Goal: Communication & Community: Answer question/provide support

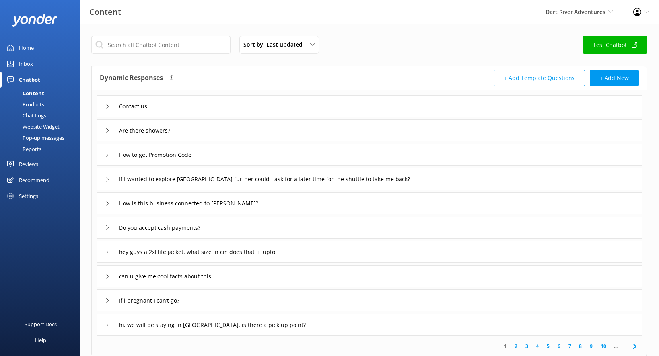
click at [41, 164] on link "Reviews" at bounding box center [40, 164] width 80 height 16
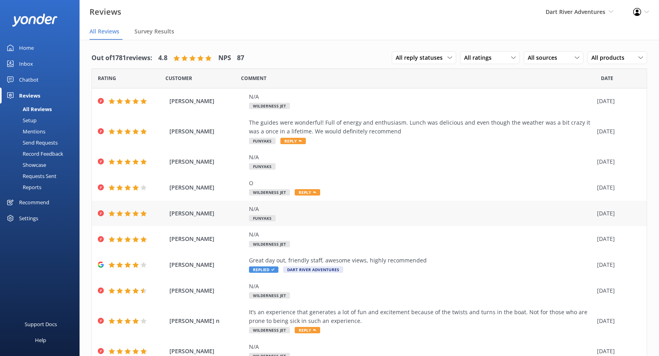
scroll to position [35, 0]
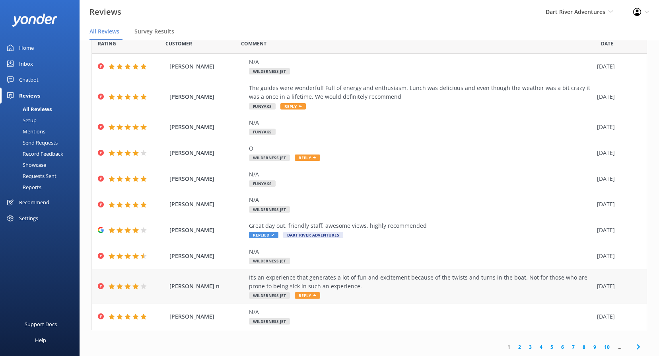
click at [308, 294] on span "Reply" at bounding box center [307, 295] width 25 height 6
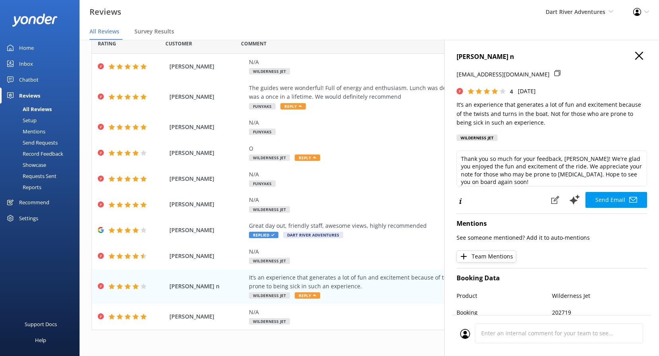
scroll to position [4, 0]
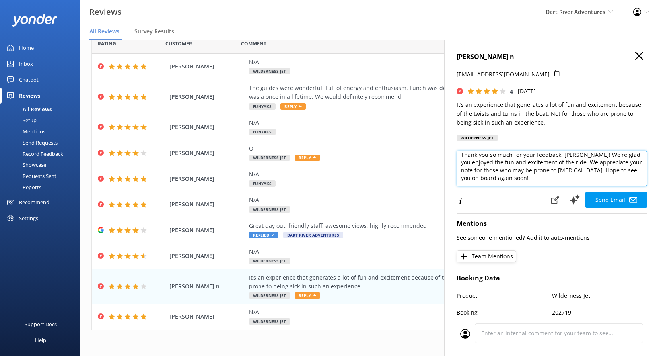
click at [567, 178] on textarea "Thank you so much for your feedback, [PERSON_NAME]! We're glad you enjoyed the …" at bounding box center [552, 168] width 191 height 36
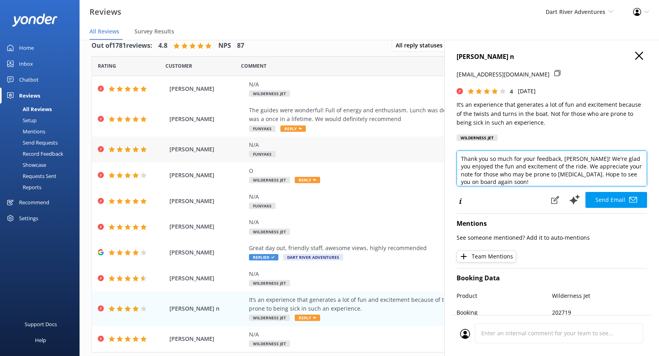
scroll to position [0, 0]
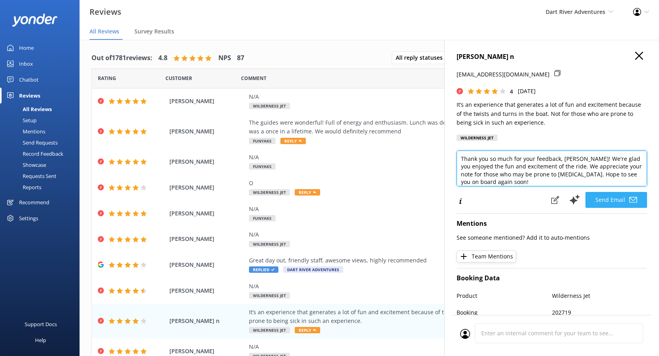
type textarea "Thank you so much for your feedback, [PERSON_NAME]! We're glad you enjoyed the …"
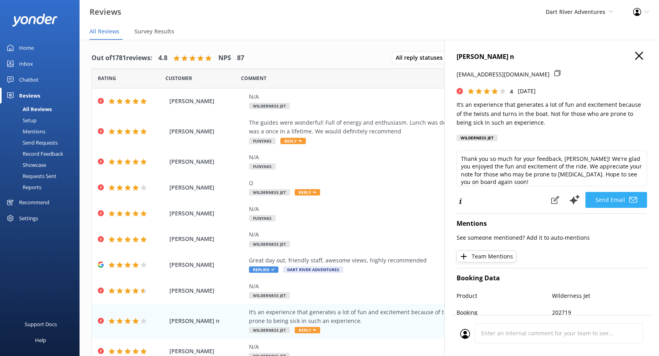
click at [596, 197] on button "Send Email" at bounding box center [617, 200] width 62 height 16
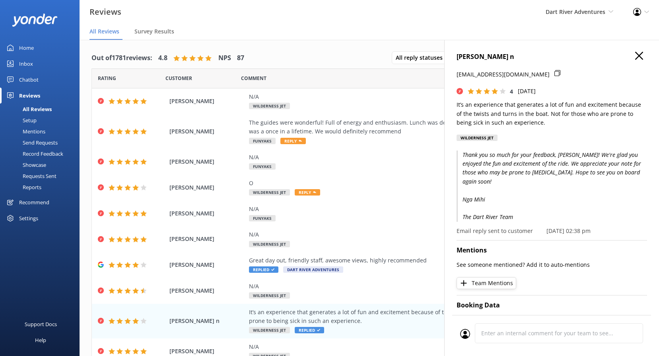
click at [636, 54] on icon "button" at bounding box center [639, 56] width 8 height 8
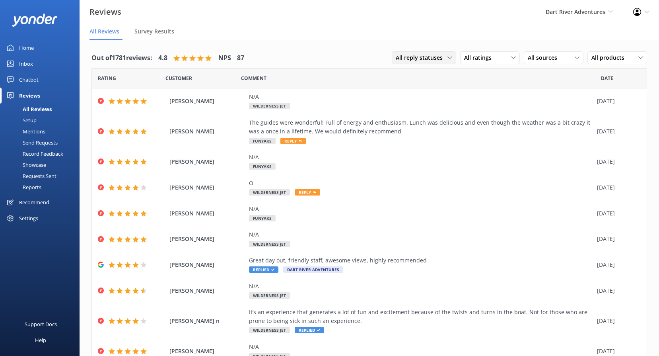
click at [448, 59] on icon at bounding box center [450, 57] width 5 height 5
click at [483, 63] on div "All ratings All ratings Promoters Passives Detractors" at bounding box center [490, 57] width 60 height 13
click at [575, 57] on icon at bounding box center [577, 57] width 5 height 5
click at [555, 122] on div "Google reviews" at bounding box center [559, 123] width 47 height 8
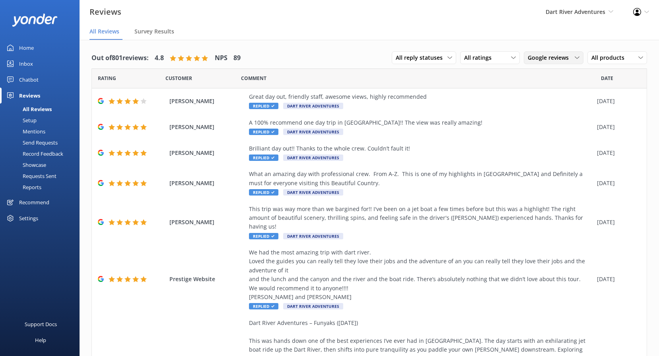
click at [557, 54] on span "Google reviews" at bounding box center [551, 57] width 46 height 9
click at [554, 88] on div "Yonder survey" at bounding box center [558, 90] width 45 height 8
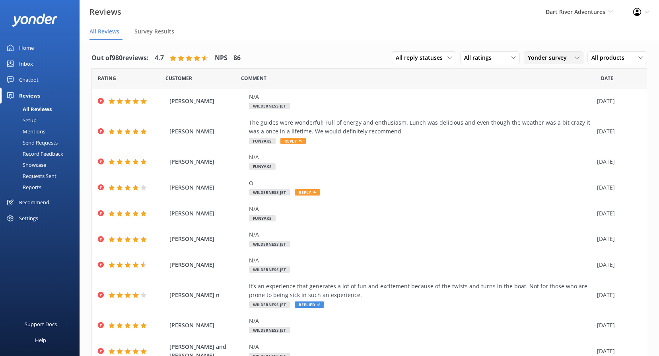
click at [554, 57] on span "Yonder survey" at bounding box center [550, 57] width 44 height 9
click at [296, 138] on span "Reply" at bounding box center [293, 141] width 25 height 6
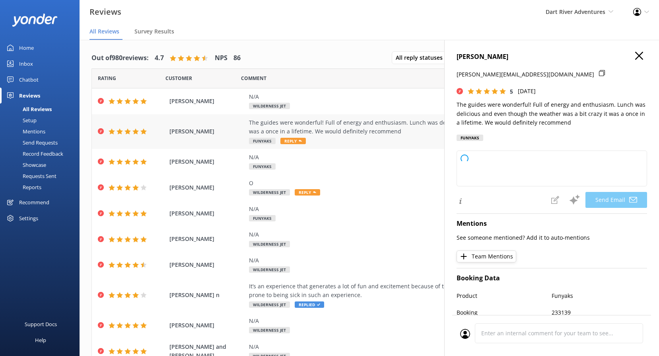
click at [296, 138] on span "Reply" at bounding box center [293, 141] width 25 height 6
type textarea "Thank you so much, [PERSON_NAME]! We're thrilled to hear you enjoyed your exper…"
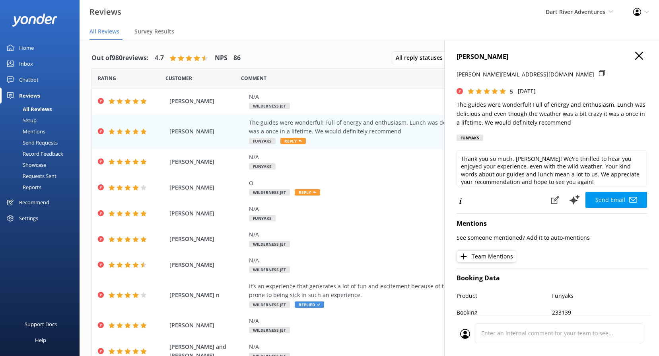
click at [635, 57] on use "button" at bounding box center [639, 56] width 8 height 8
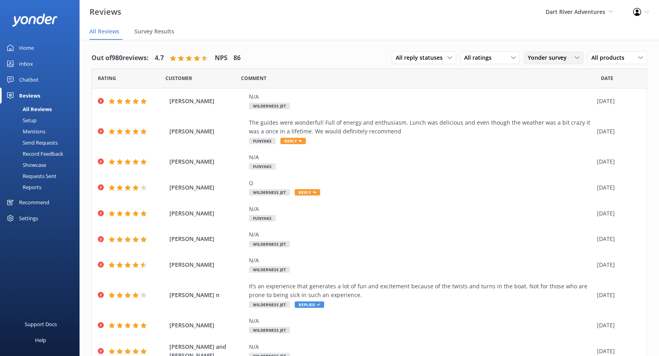
click at [548, 60] on span "Yonder survey" at bounding box center [550, 57] width 44 height 9
click at [554, 120] on div "Google reviews" at bounding box center [559, 123] width 47 height 8
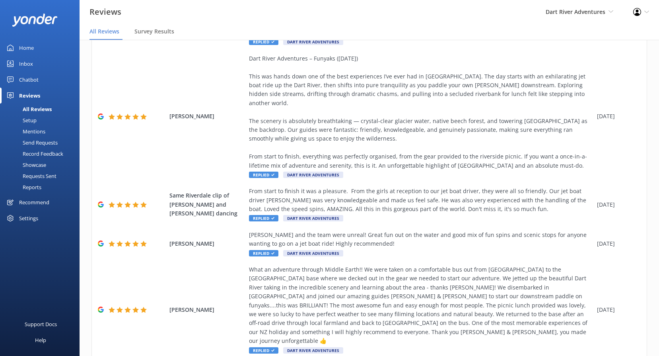
scroll to position [266, 0]
